Goal: Find specific page/section: Find specific page/section

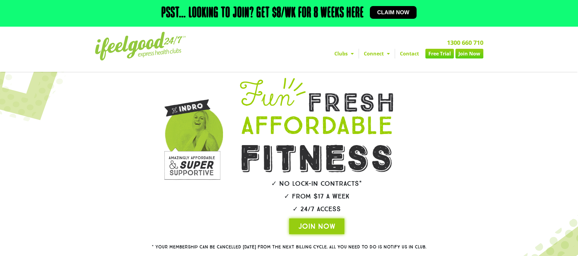
click at [344, 50] on link "Clubs" at bounding box center [344, 54] width 29 height 10
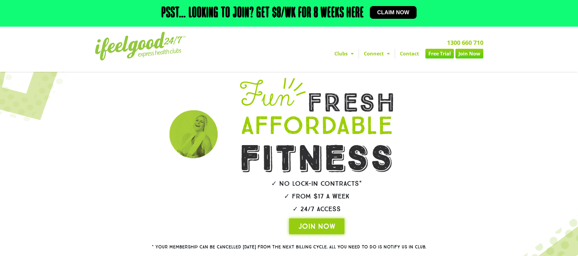
click at [344, 55] on link "Clubs" at bounding box center [344, 54] width 29 height 10
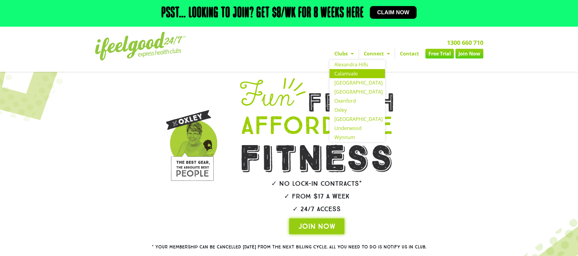
click at [358, 77] on link "Calamvale" at bounding box center [358, 73] width 56 height 9
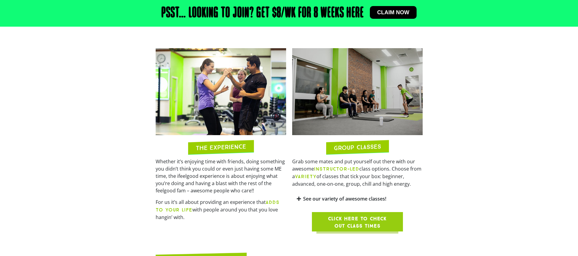
scroll to position [483, 0]
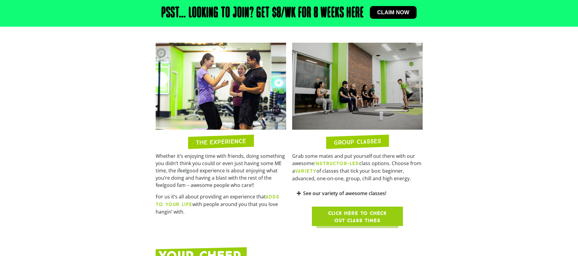
click at [384, 212] on span "Click here to check out class times" at bounding box center [358, 217] width 62 height 15
